Goal: Task Accomplishment & Management: Manage account settings

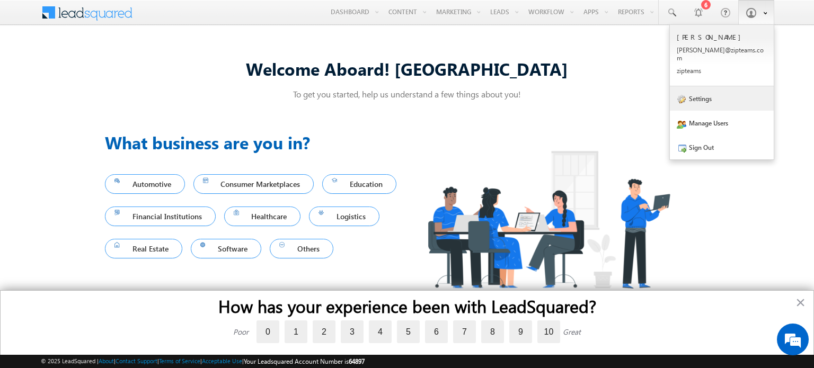
click at [706, 102] on link "Settings" at bounding box center [722, 98] width 104 height 24
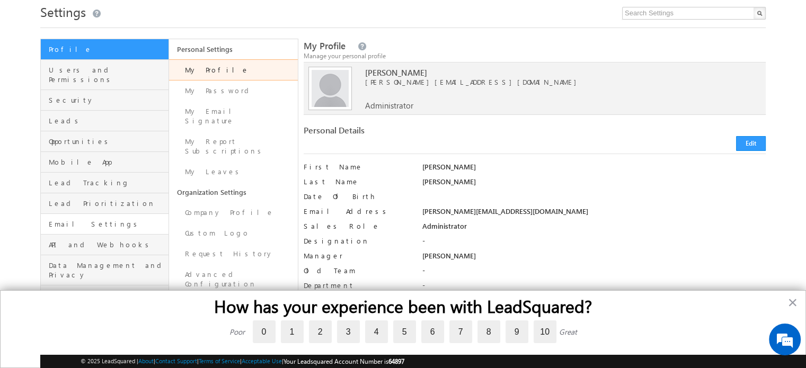
scroll to position [36, 0]
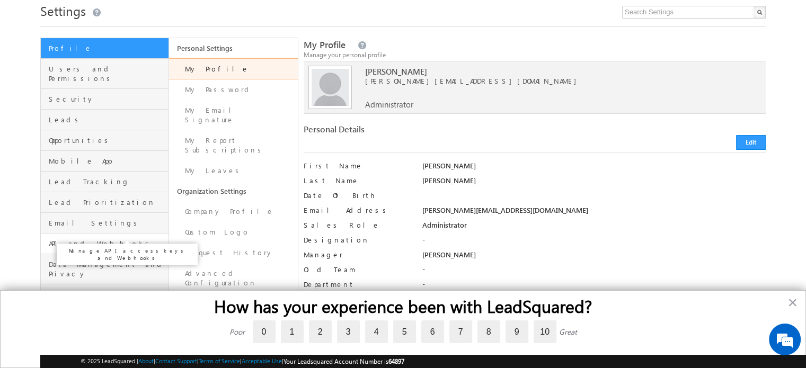
click at [81, 239] on span "API and Webhooks" at bounding box center [107, 244] width 117 height 10
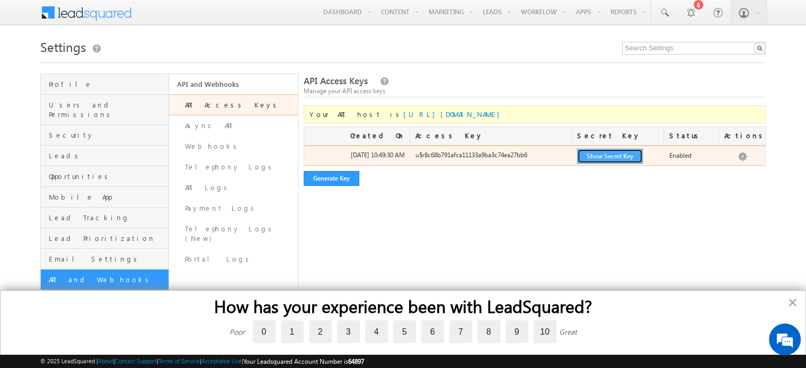
click at [613, 154] on button "Show Secret Key" at bounding box center [610, 156] width 66 height 15
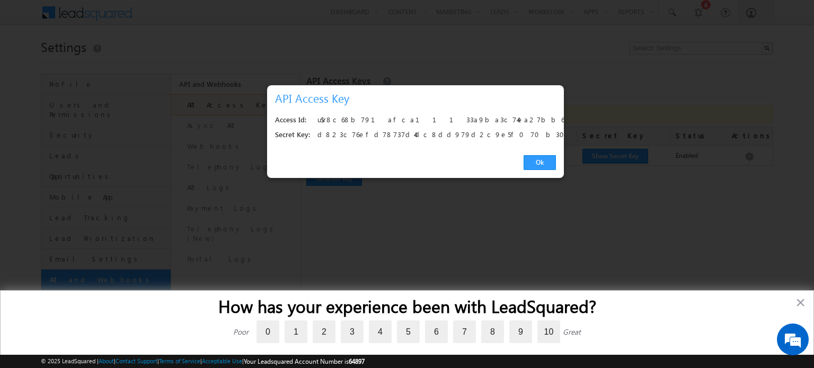
click at [406, 118] on div "u$r8c68b791afca11133a9ba3c74ea27bb6" at bounding box center [434, 120] width 233 height 15
copy div "u$r8c68b791afca11133a9ba3c74ea27bb6"
click at [388, 137] on div "d823c76efd78737d4dc8dd979d2c9e5f070b302d" at bounding box center [434, 135] width 233 height 15
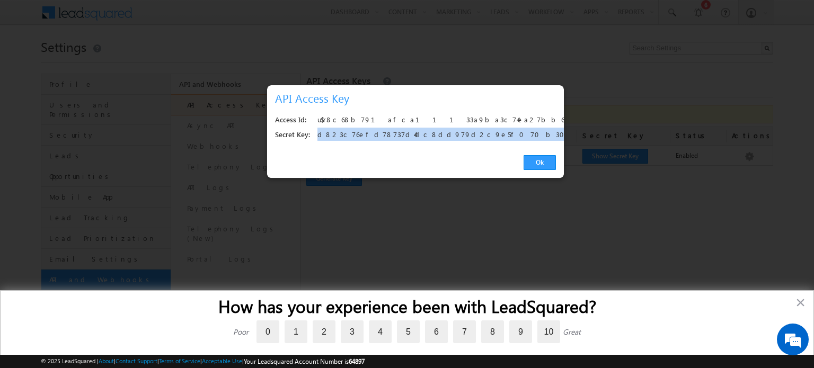
click at [388, 137] on div "d823c76efd78737d4dc8dd979d2c9e5f070b302d" at bounding box center [434, 135] width 233 height 15
copy div "d823c76efd78737d4dc8dd979d2c9e5f070b302d"
click at [550, 164] on link "Ok" at bounding box center [540, 162] width 32 height 15
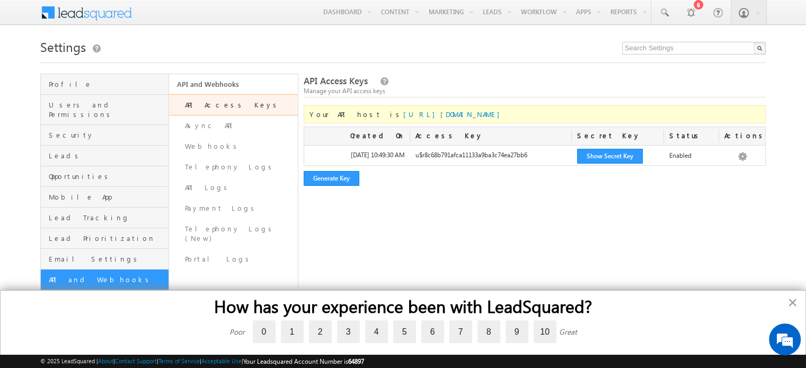
click at [793, 301] on button "×" at bounding box center [793, 302] width 10 height 17
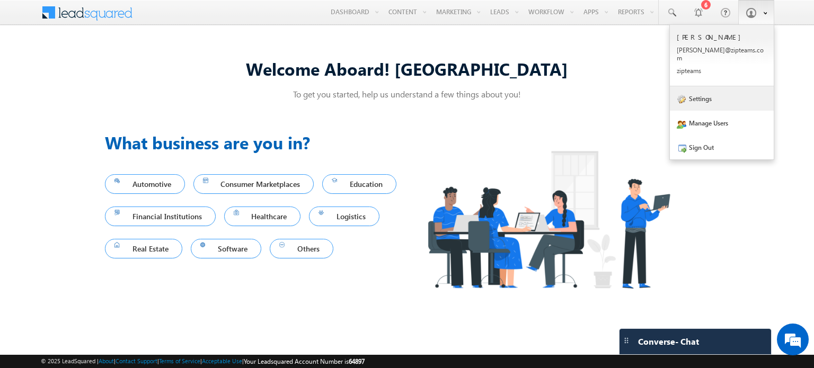
click at [706, 86] on link "Settings" at bounding box center [722, 98] width 104 height 24
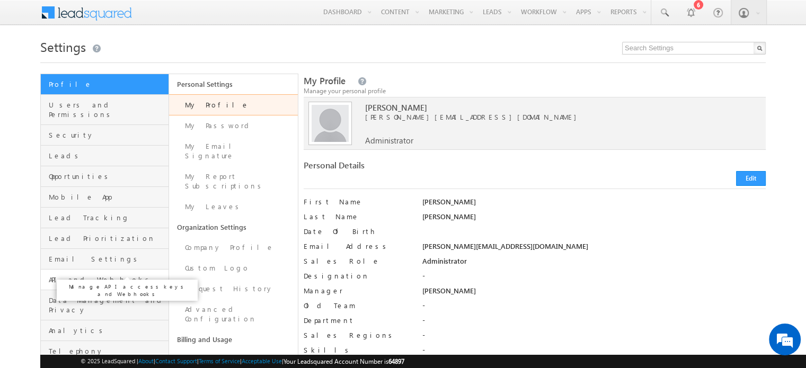
click at [99, 275] on span "API and Webhooks" at bounding box center [107, 280] width 117 height 10
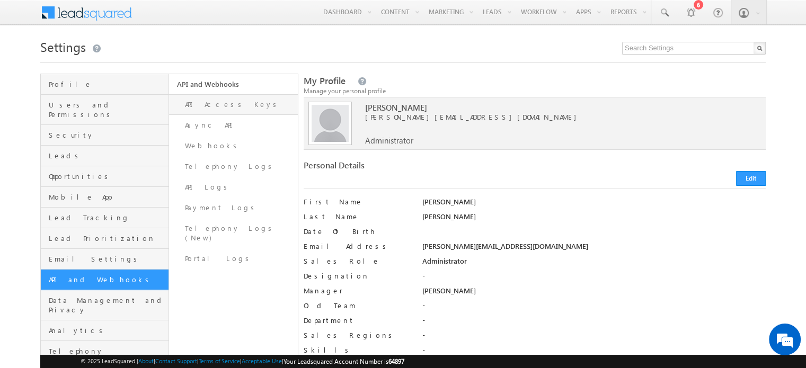
click at [202, 107] on link "API Access Keys" at bounding box center [233, 104] width 128 height 21
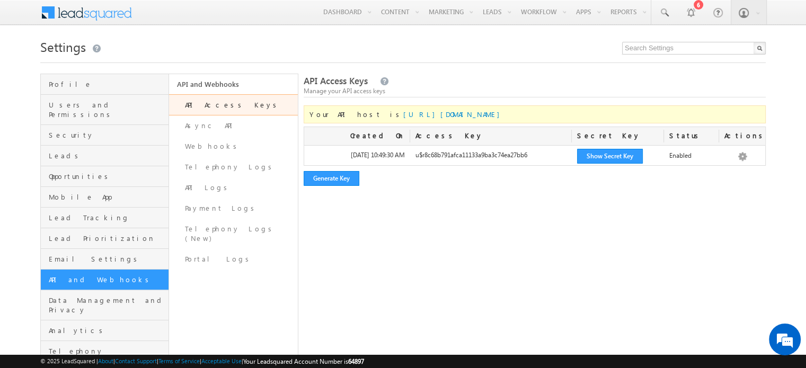
click at [74, 270] on link "API and Webhooks" at bounding box center [105, 280] width 128 height 21
click at [209, 144] on link "Webhooks" at bounding box center [233, 146] width 128 height 21
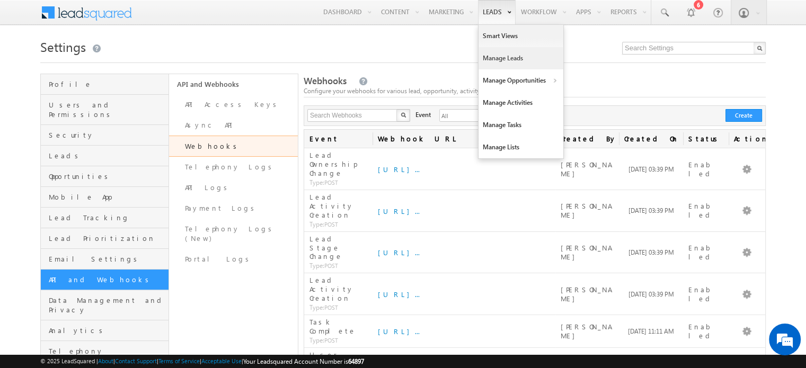
click at [496, 50] on link "Manage Leads" at bounding box center [521, 58] width 85 height 22
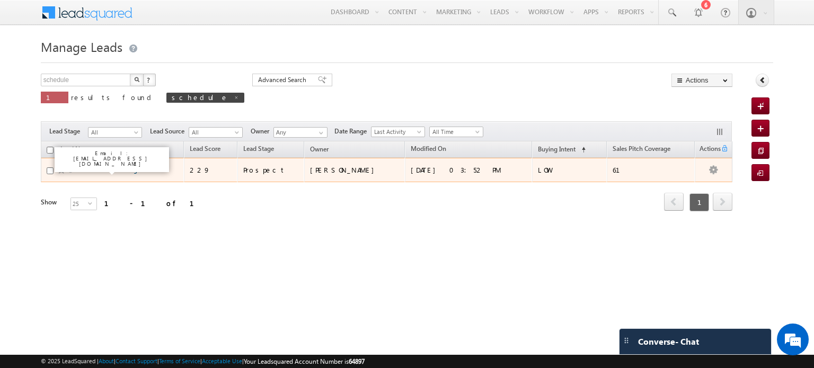
click at [117, 171] on link "Schedule OwnerChange1" at bounding box center [109, 170] width 70 height 8
